Goal: Task Accomplishment & Management: Use online tool/utility

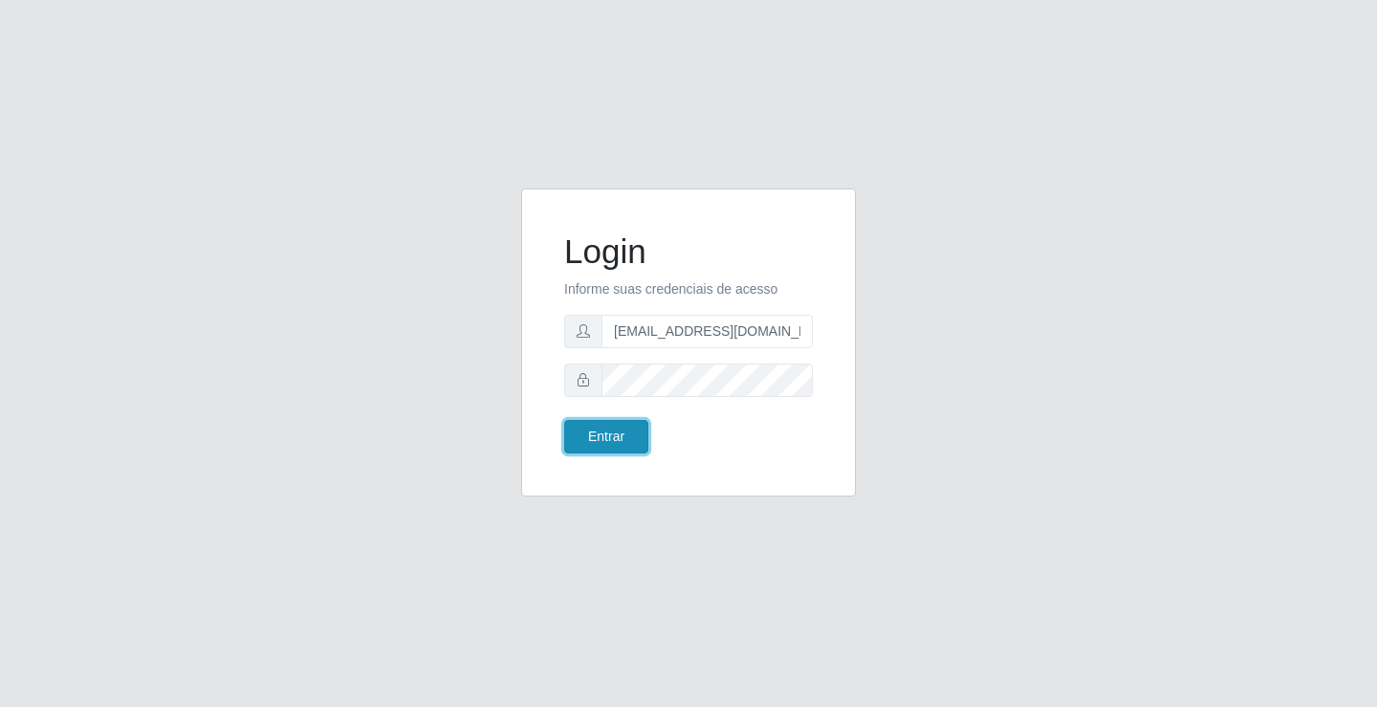
click at [618, 433] on button "Entrar" at bounding box center [606, 436] width 84 height 33
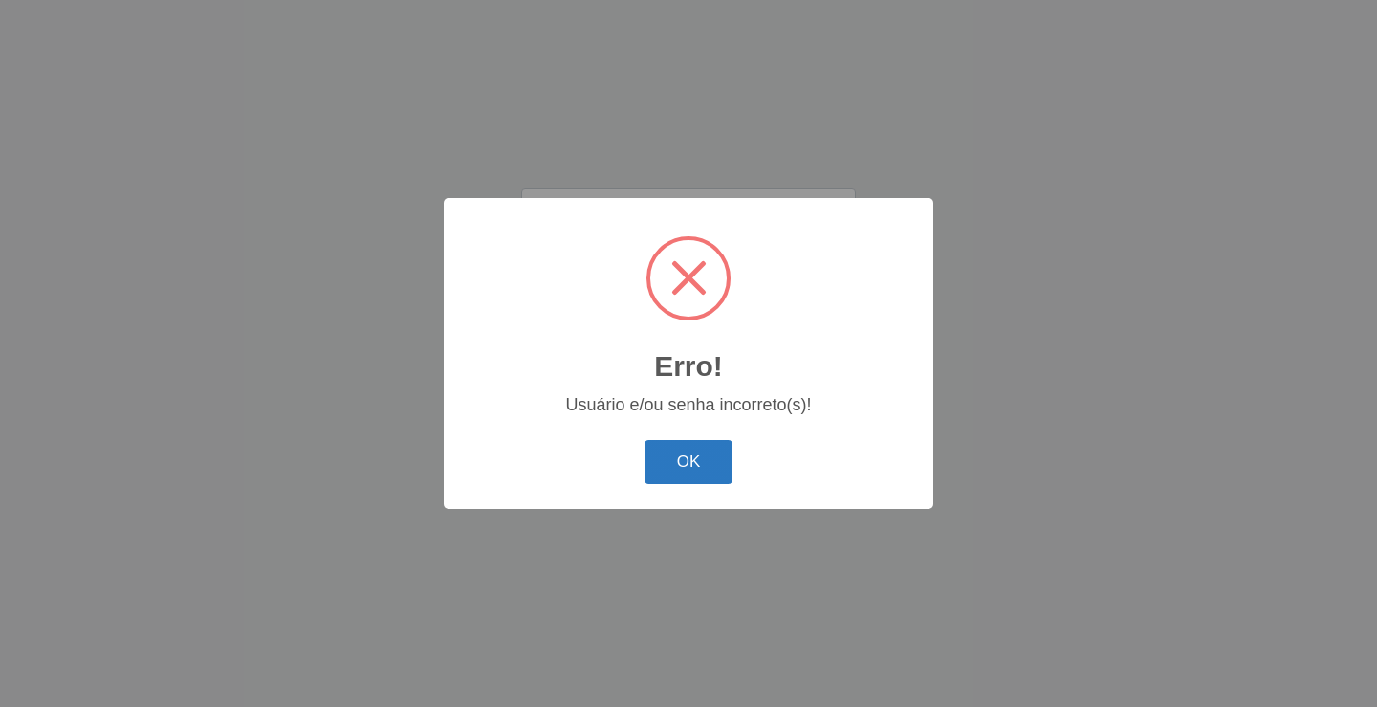
click at [685, 467] on button "OK" at bounding box center [688, 462] width 89 height 45
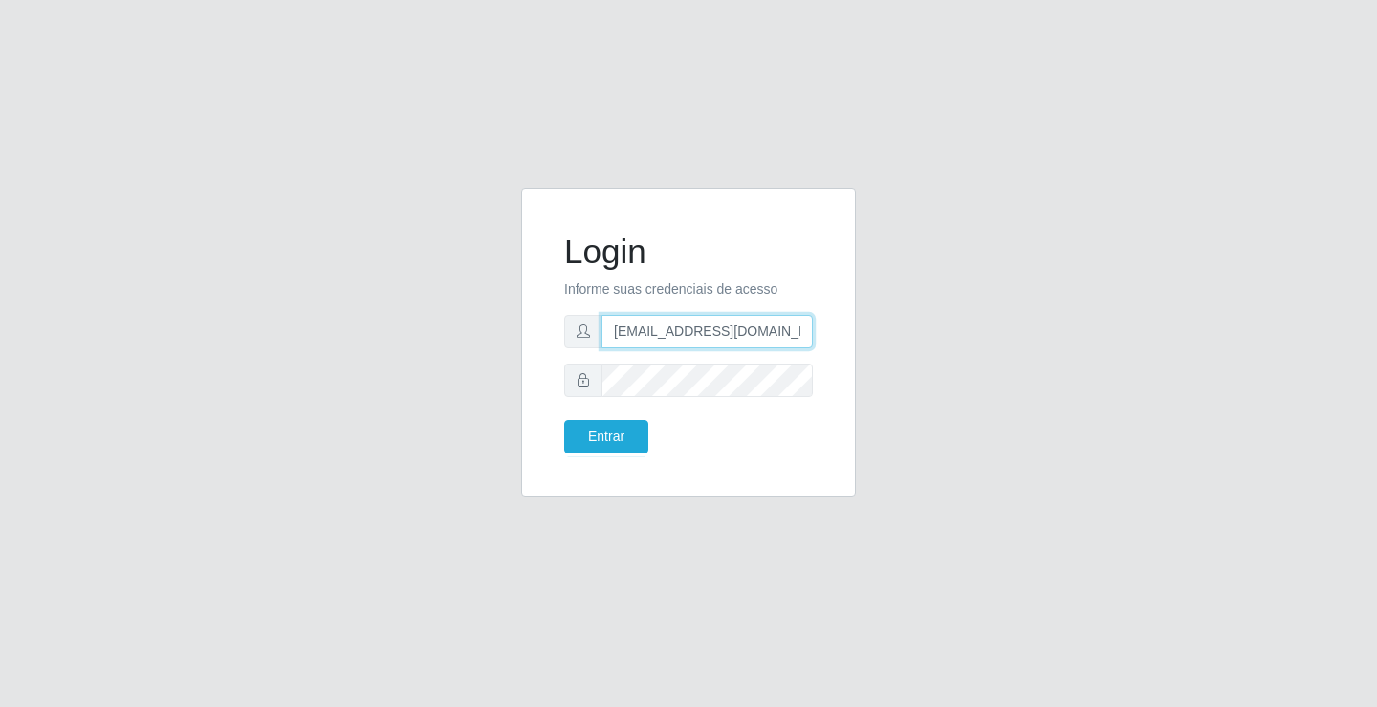
click at [804, 331] on input "[EMAIL_ADDRESS][DOMAIN_NAME]" at bounding box center [706, 331] width 211 height 33
type input "a"
type input "[EMAIL_ADDRESS][DOMAIN_NAME]"
click at [564, 420] on button "Entrar" at bounding box center [606, 436] width 84 height 33
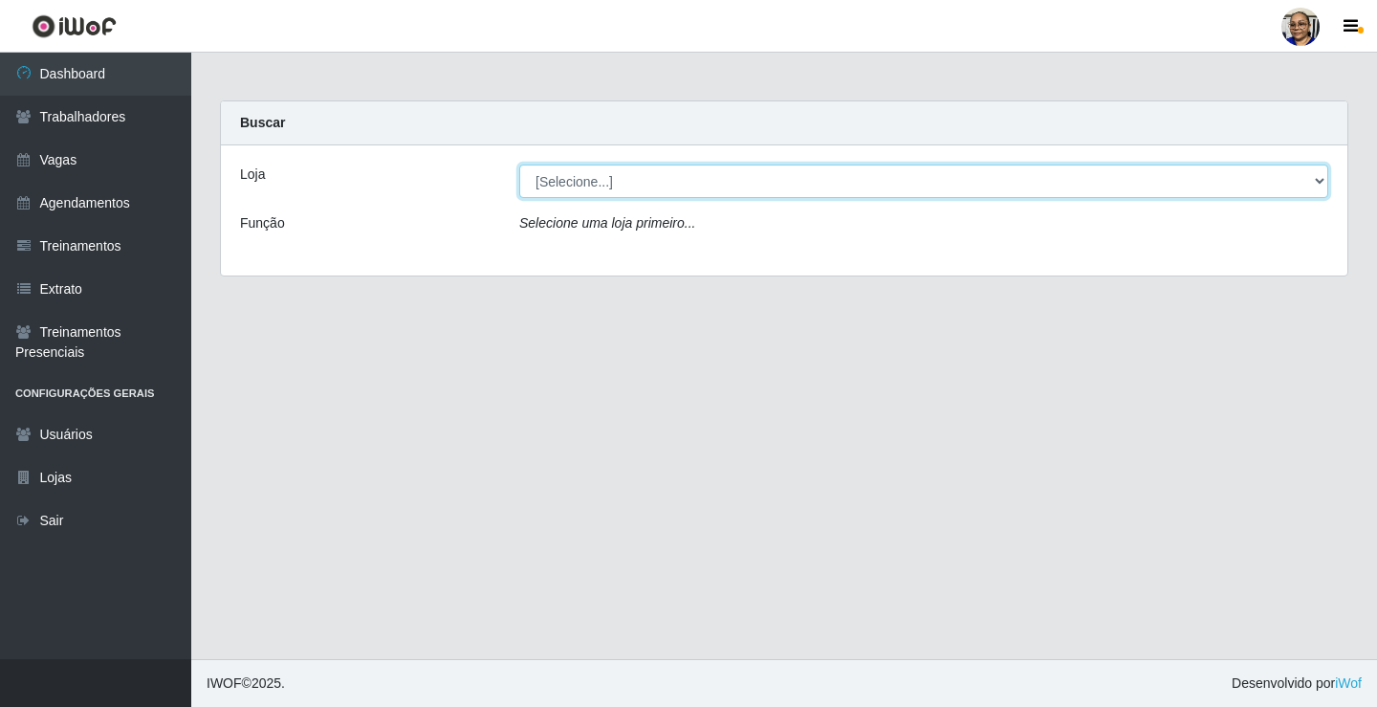
click at [1318, 184] on select "[Selecione...] Mercadinho [GEOGRAPHIC_DATA]" at bounding box center [923, 180] width 809 height 33
select select "345"
click at [519, 164] on select "[Selecione...] Mercadinho [GEOGRAPHIC_DATA]" at bounding box center [923, 180] width 809 height 33
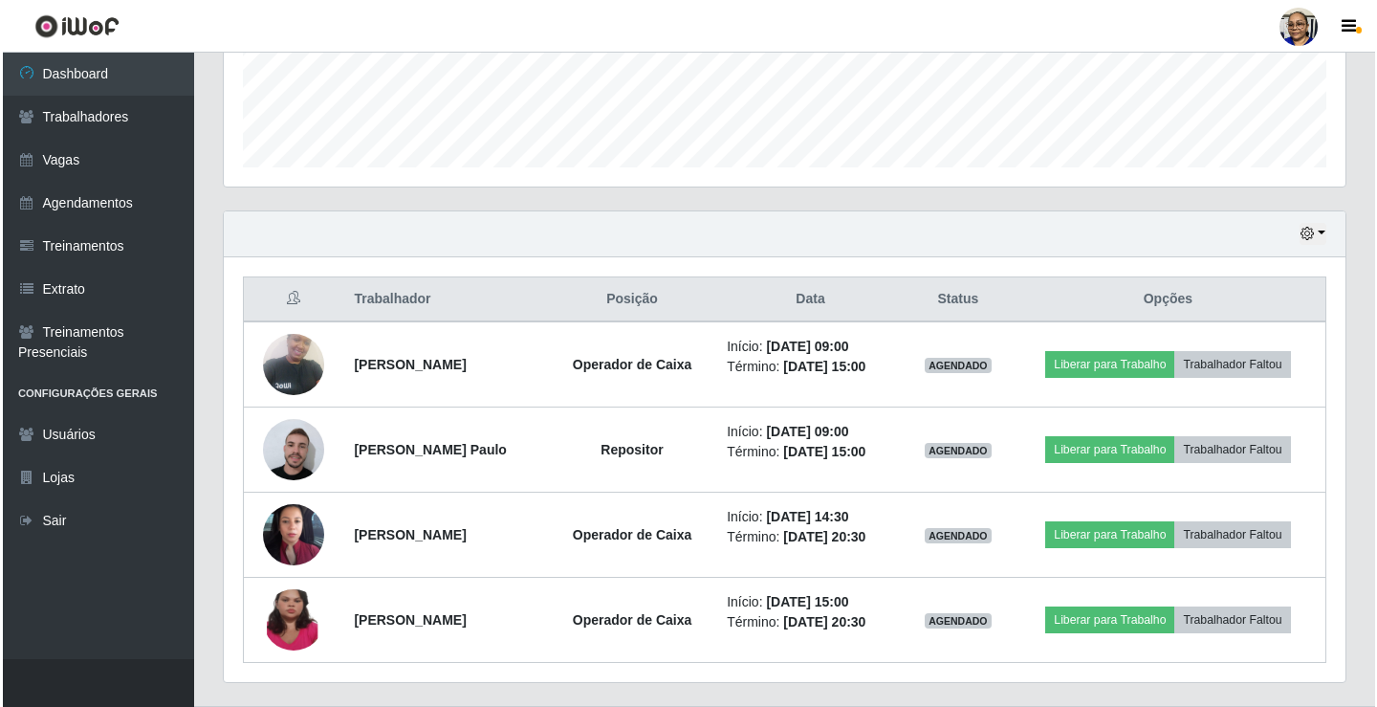
scroll to position [563, 0]
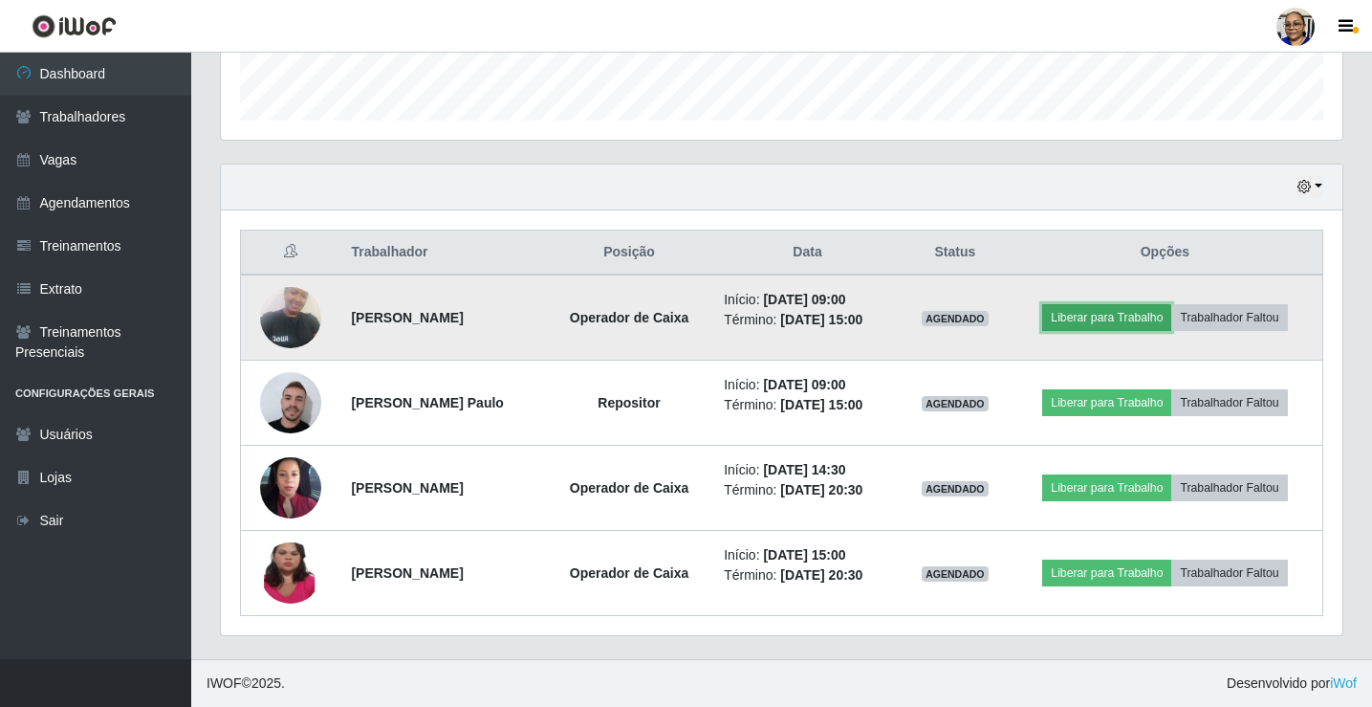
click at [1128, 323] on button "Liberar para Trabalho" at bounding box center [1106, 317] width 129 height 27
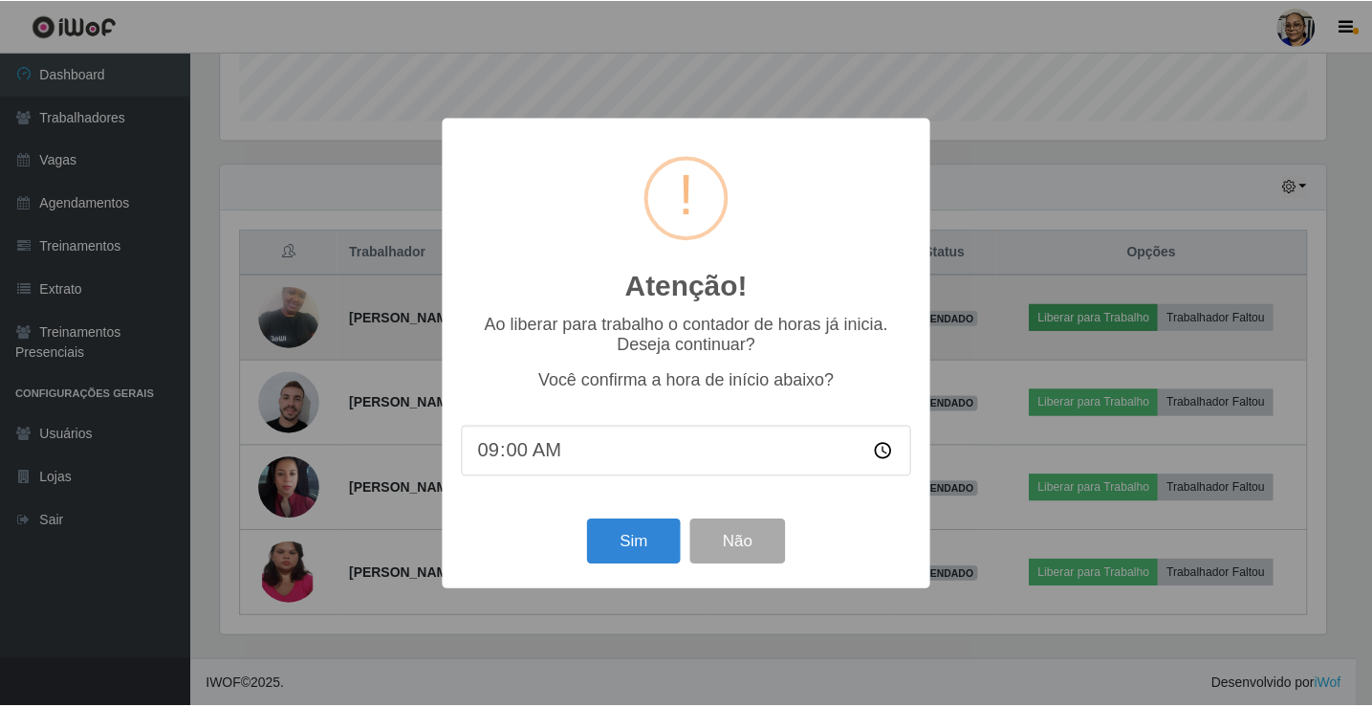
scroll to position [397, 1110]
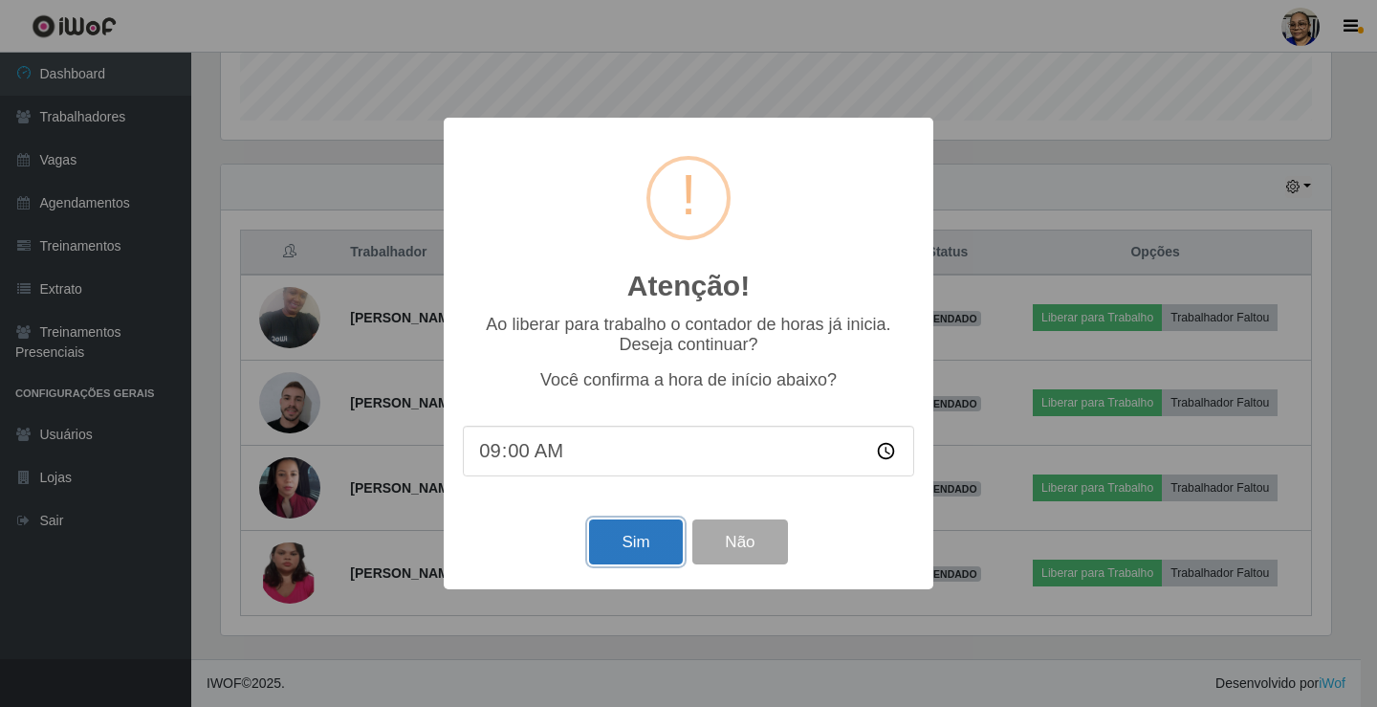
click at [644, 539] on button "Sim" at bounding box center [635, 541] width 93 height 45
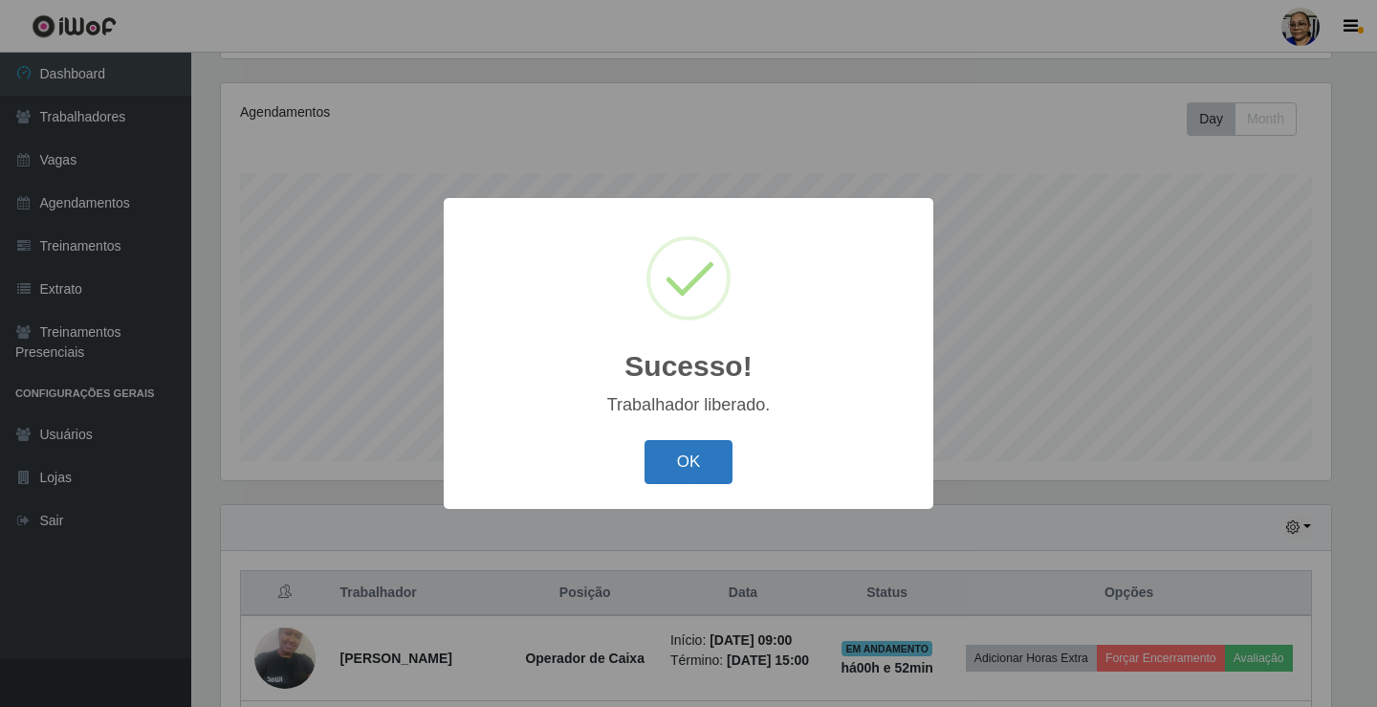
click at [708, 462] on button "OK" at bounding box center [688, 462] width 89 height 45
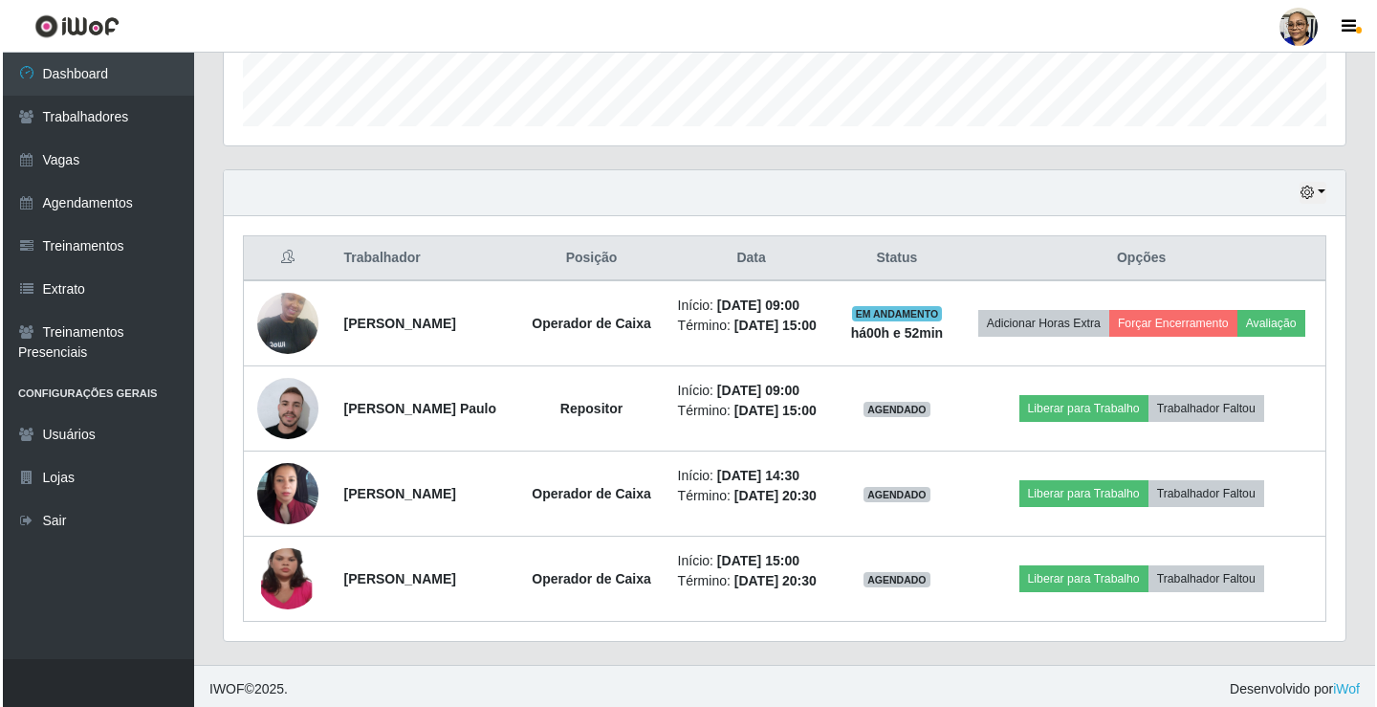
scroll to position [605, 0]
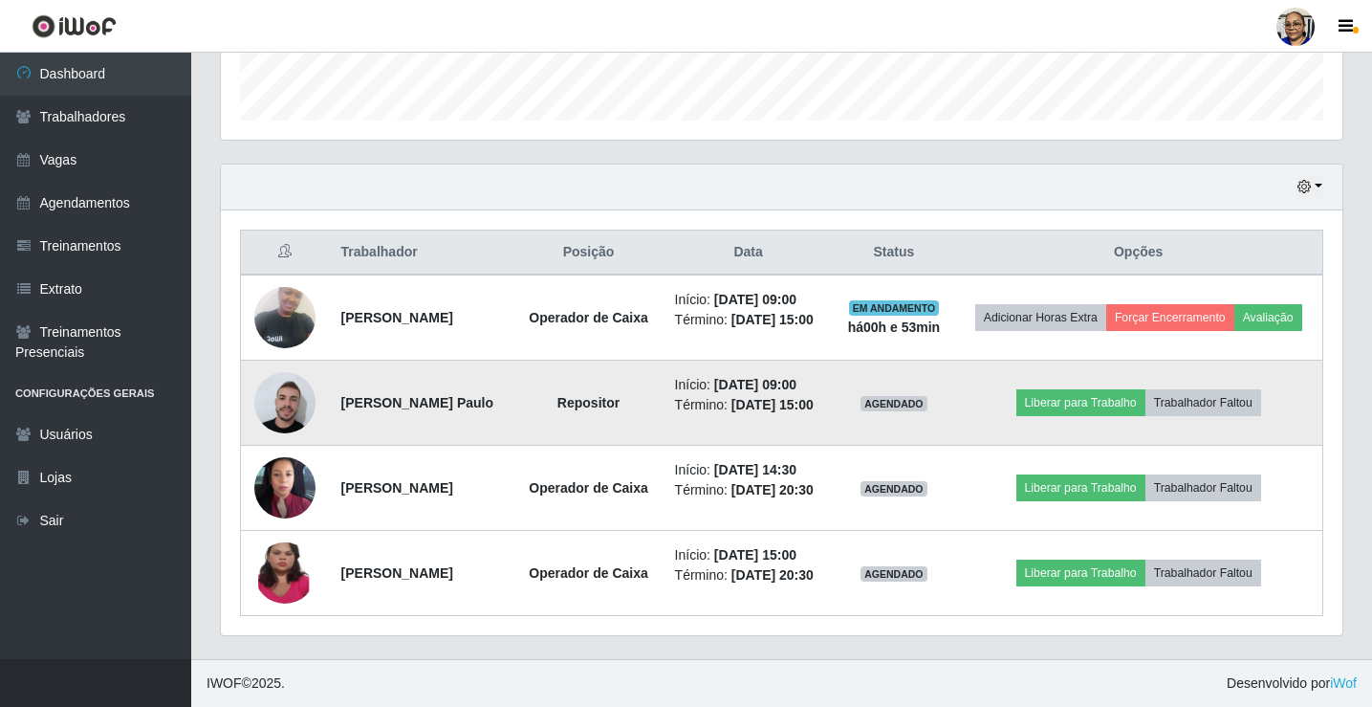
click at [295, 391] on img at bounding box center [284, 402] width 61 height 69
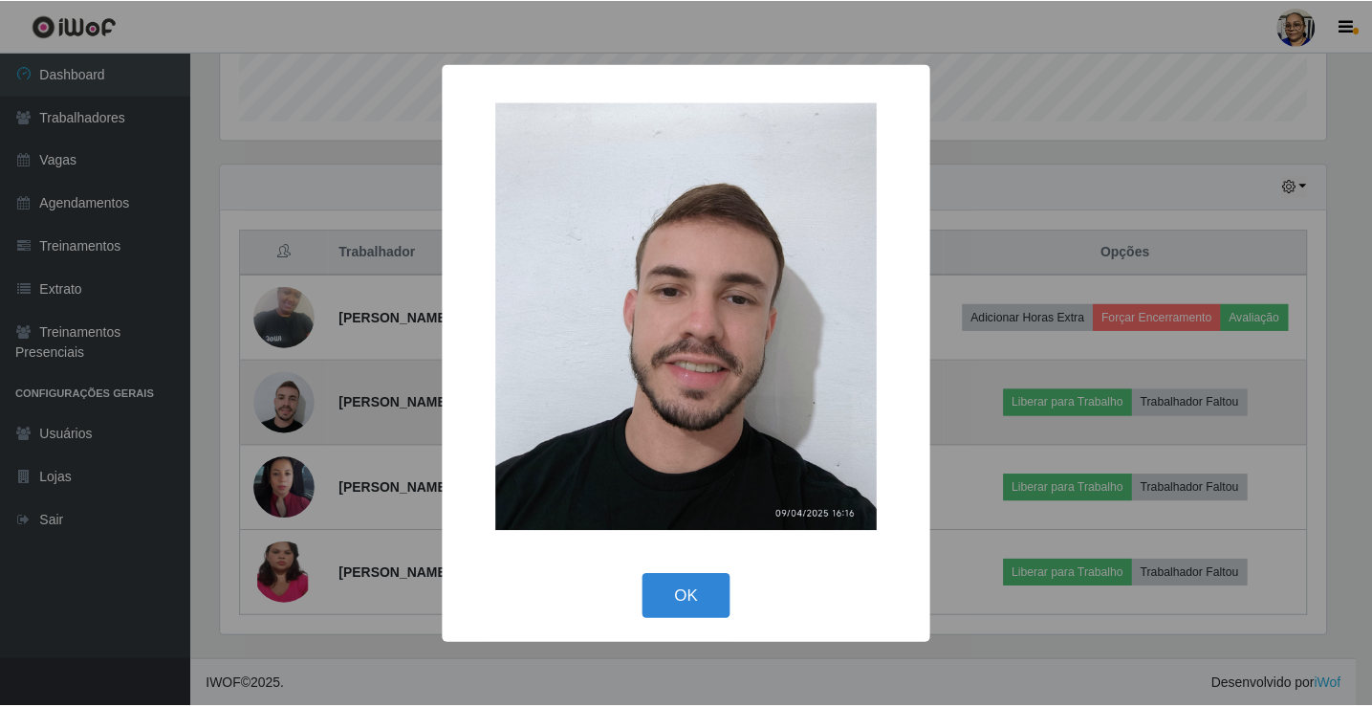
scroll to position [397, 1110]
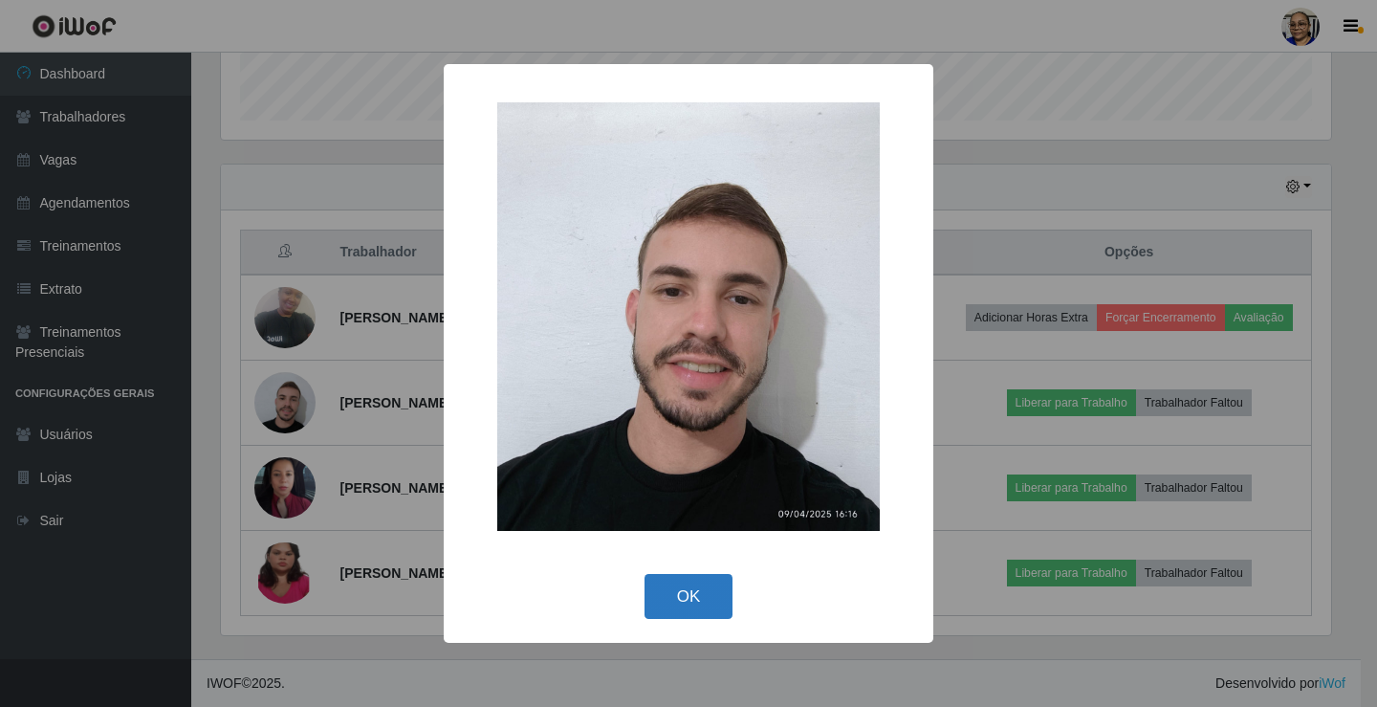
click at [677, 587] on button "OK" at bounding box center [688, 596] width 89 height 45
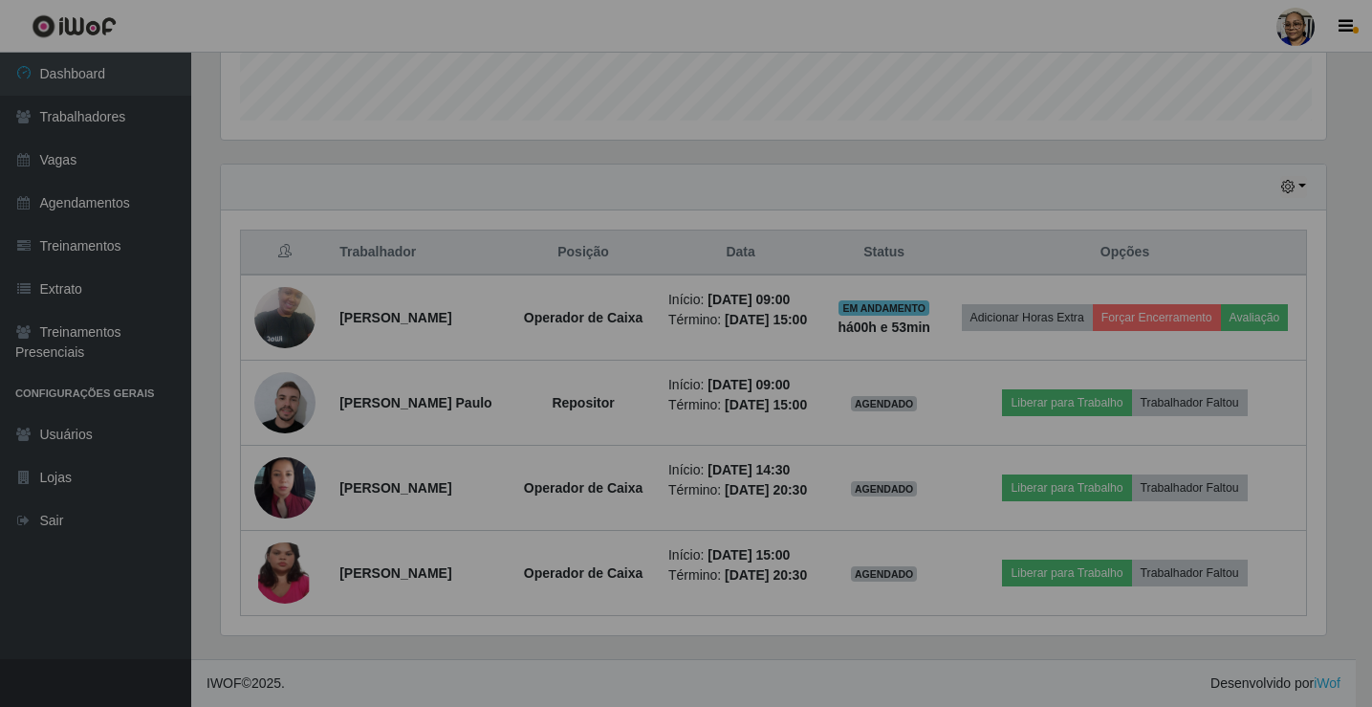
scroll to position [397, 1121]
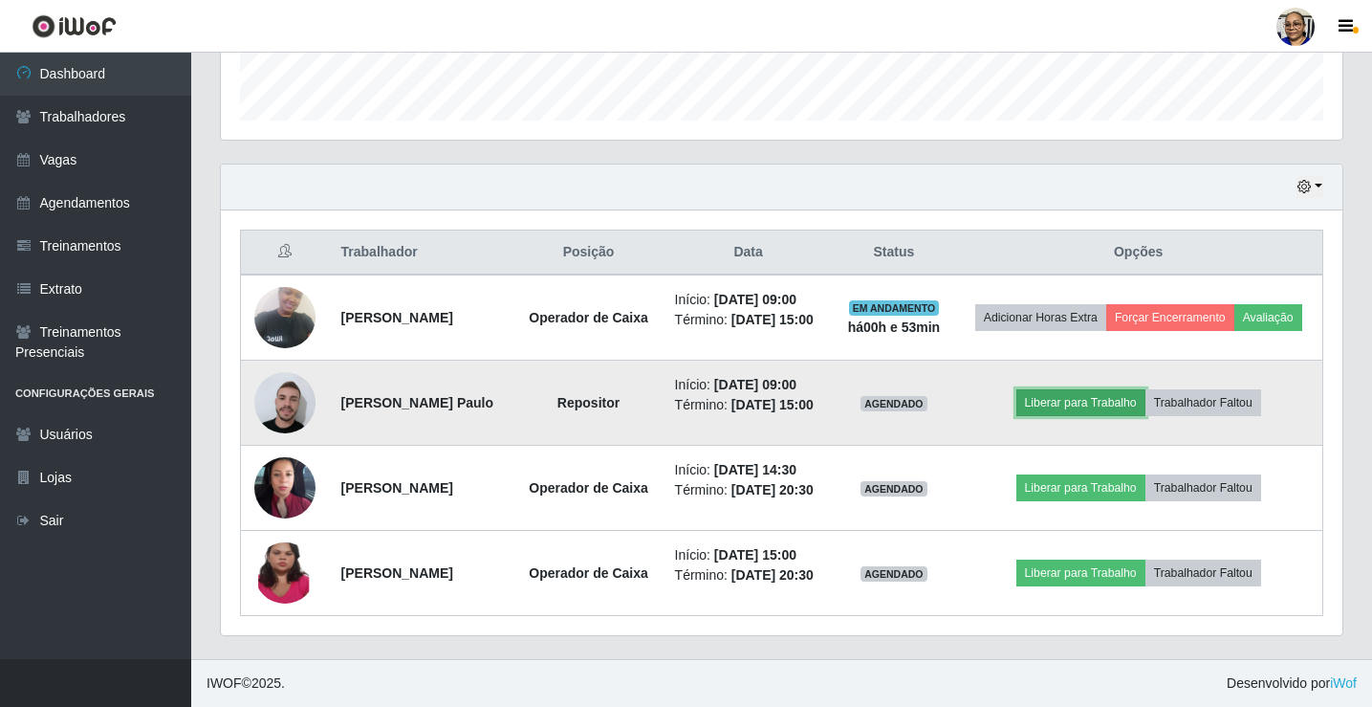
click at [1104, 389] on button "Liberar para Trabalho" at bounding box center [1080, 402] width 129 height 27
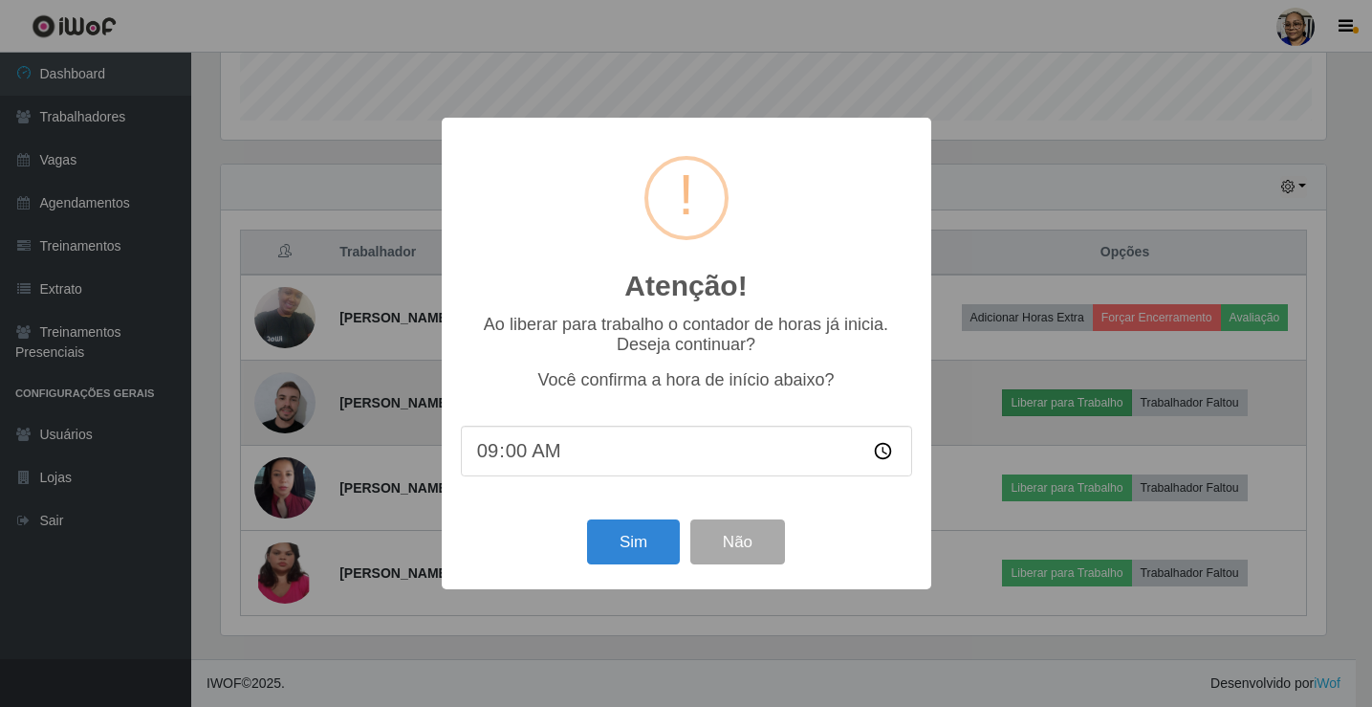
scroll to position [397, 1110]
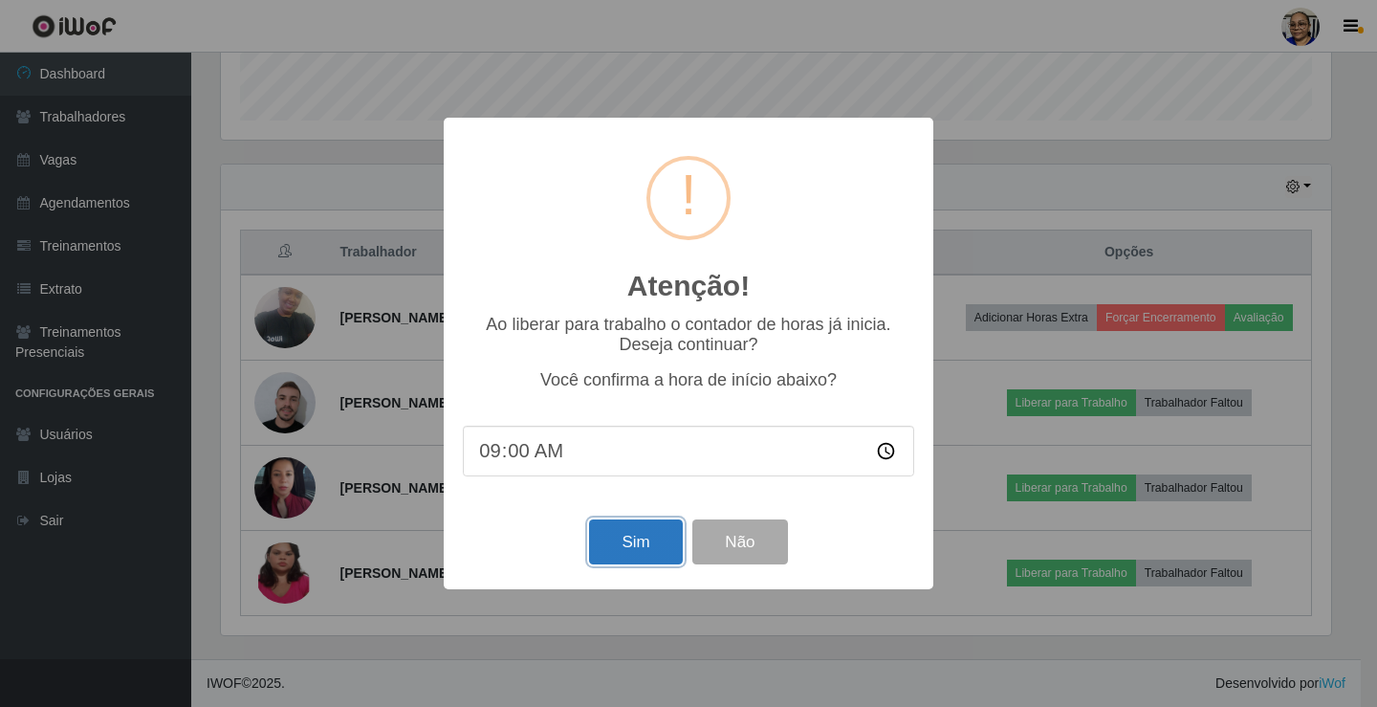
click at [646, 543] on button "Sim" at bounding box center [635, 541] width 93 height 45
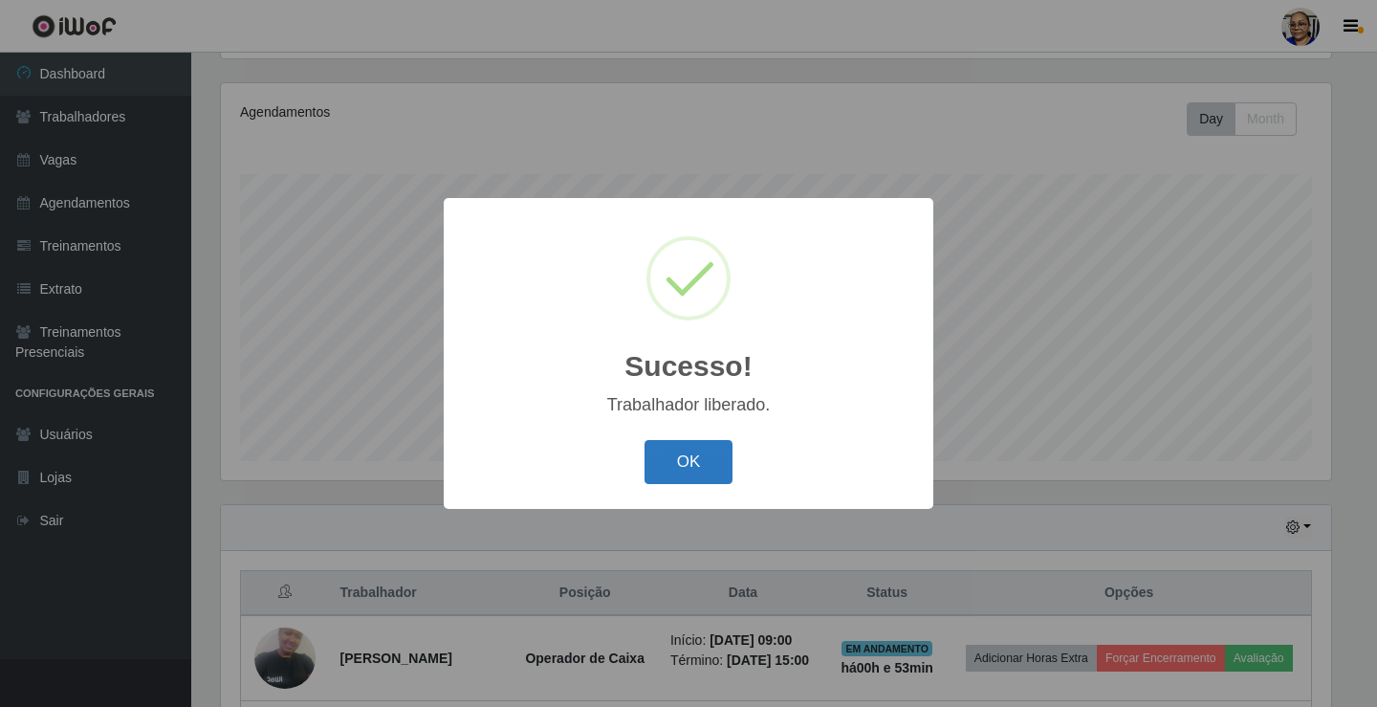
click at [720, 457] on button "OK" at bounding box center [688, 462] width 89 height 45
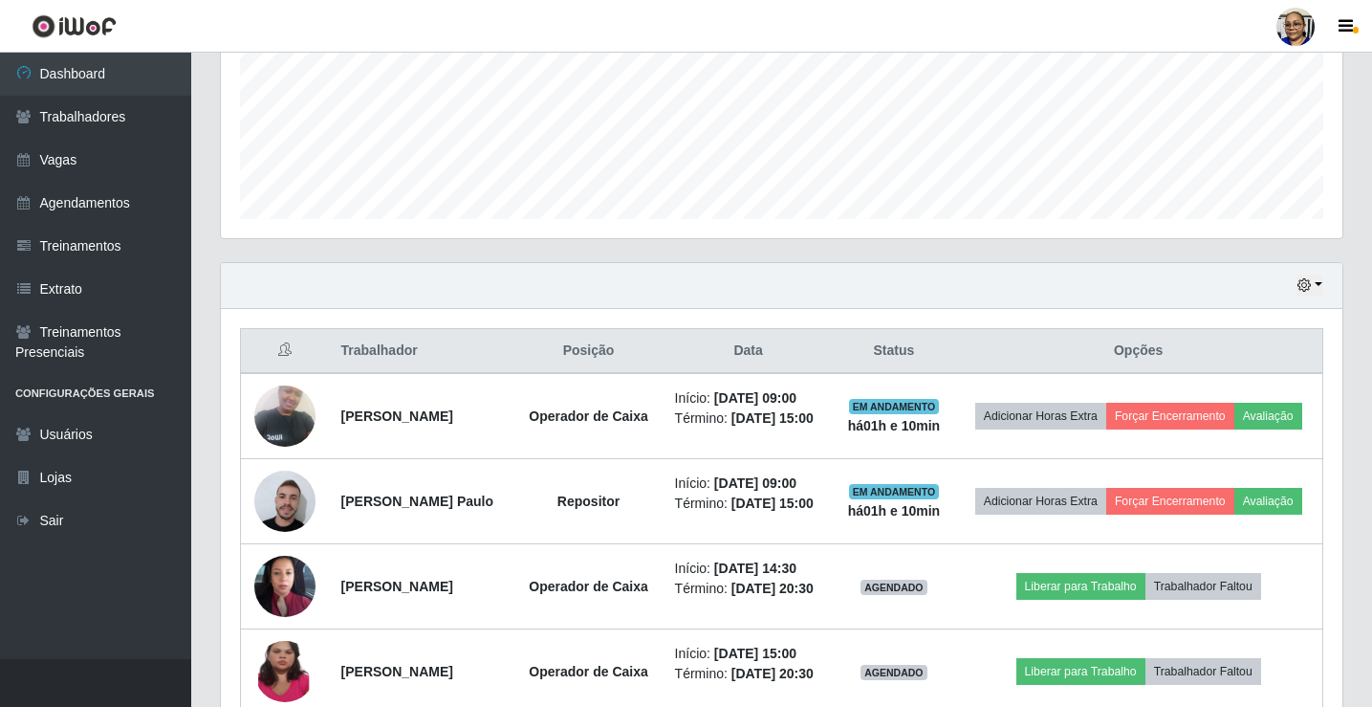
scroll to position [621, 0]
